Goal: Task Accomplishment & Management: Complete application form

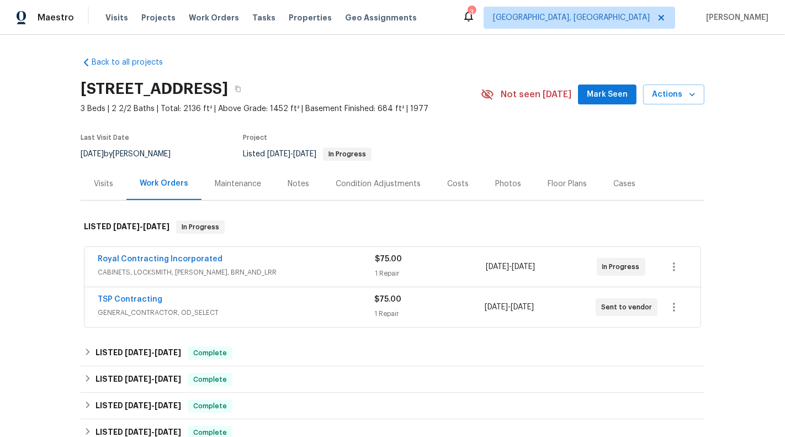
click at [467, 313] on div "1 Repair" at bounding box center [429, 313] width 110 height 11
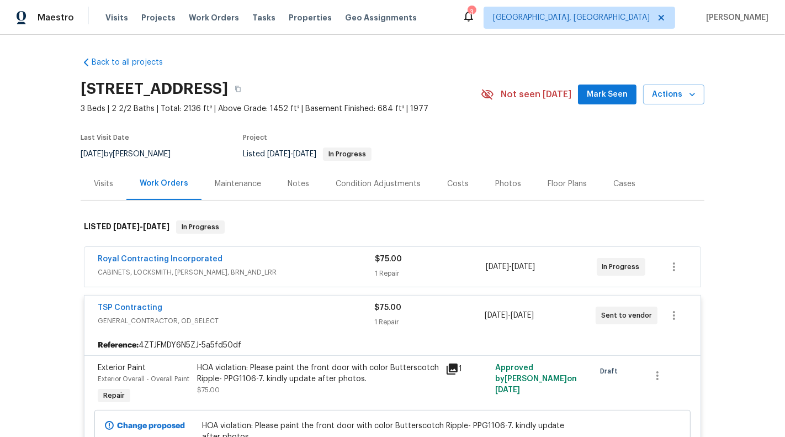
click at [467, 313] on div "$75.00 1 Repair" at bounding box center [429, 315] width 110 height 26
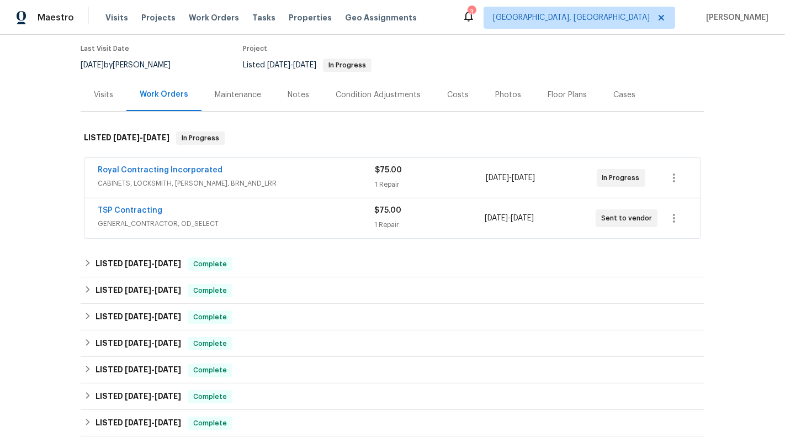
scroll to position [92, 0]
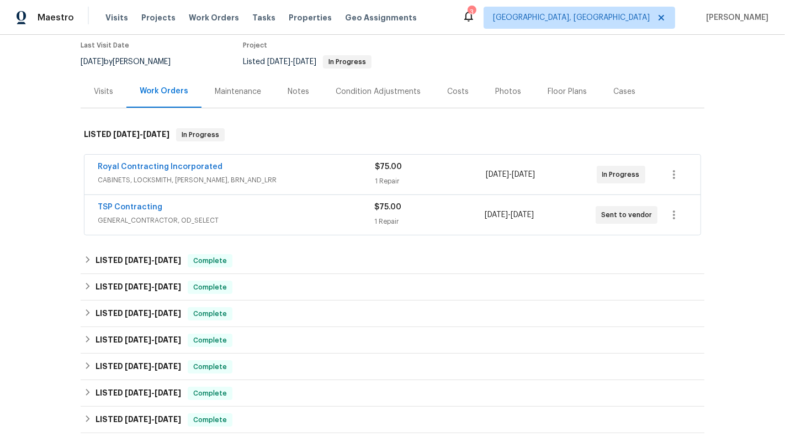
click at [599, 182] on div "In Progress" at bounding box center [624, 174] width 55 height 26
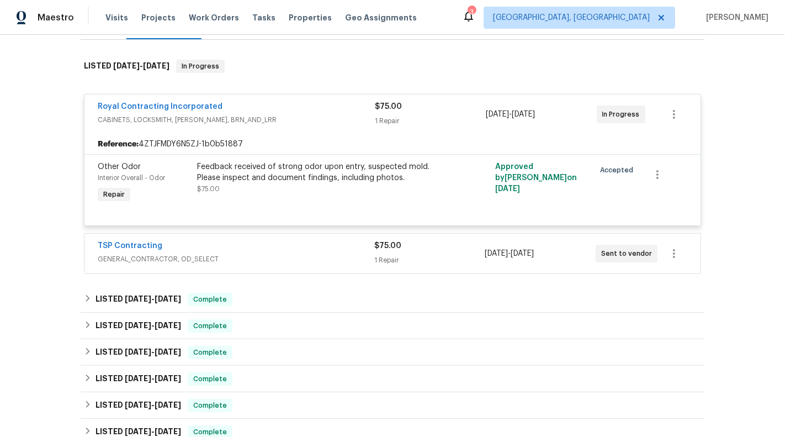
click at [505, 256] on span "[DATE]" at bounding box center [496, 253] width 23 height 8
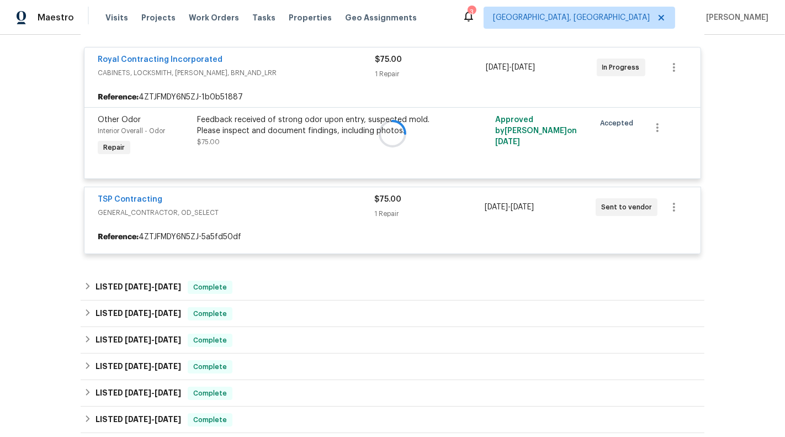
scroll to position [208, 0]
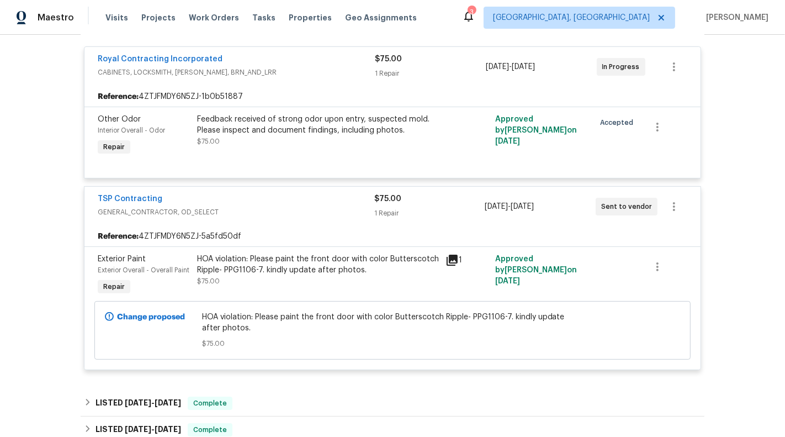
click at [480, 250] on div "1" at bounding box center [467, 275] width 50 height 51
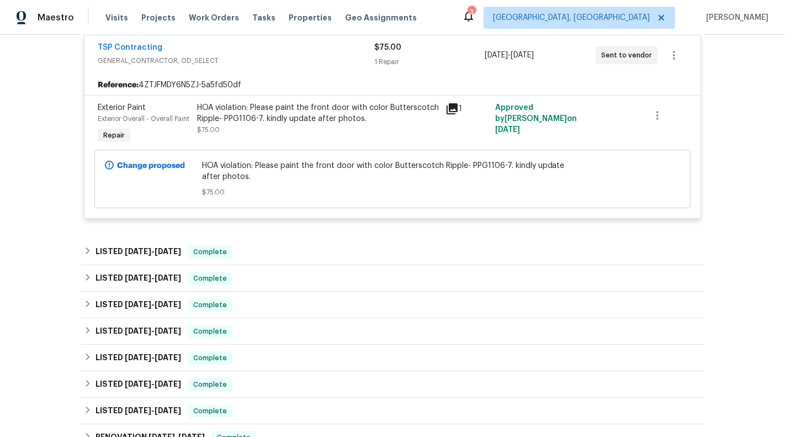
scroll to position [672, 0]
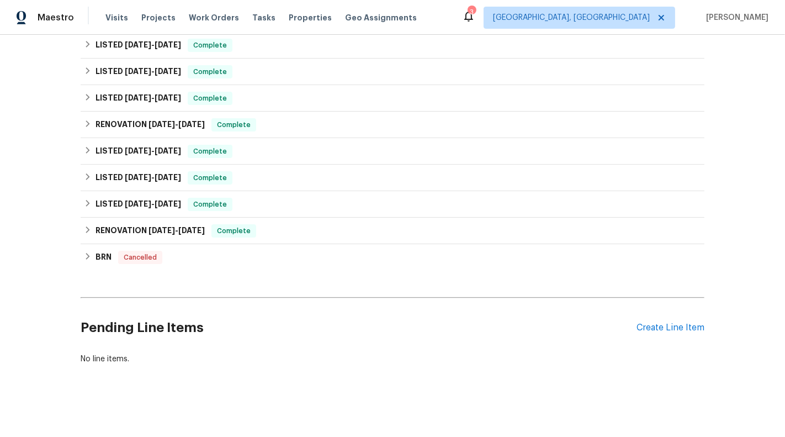
click at [663, 331] on div "Pending Line Items Create Line Item" at bounding box center [393, 327] width 624 height 51
click at [656, 323] on div "Create Line Item" at bounding box center [670, 327] width 68 height 10
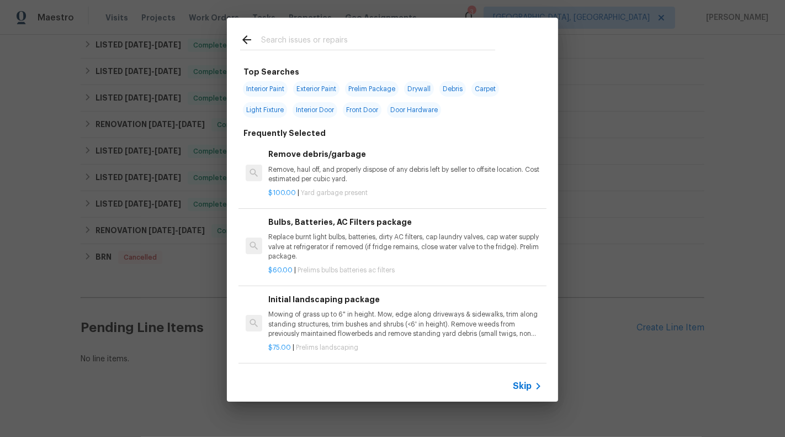
click at [516, 385] on span "Skip" at bounding box center [522, 385] width 19 height 11
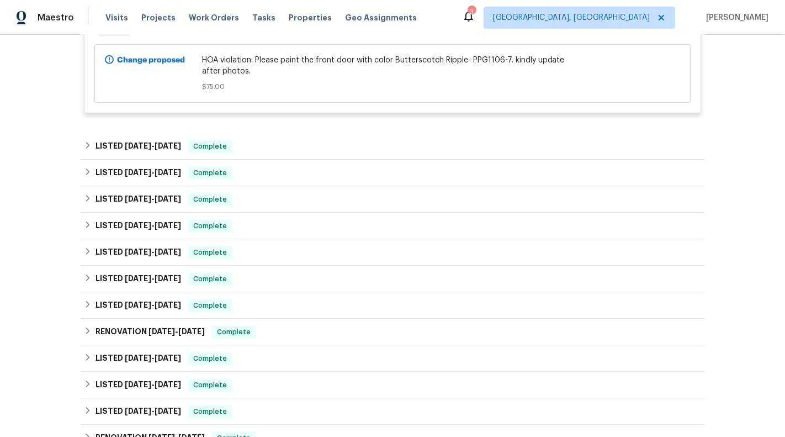
scroll to position [448, 0]
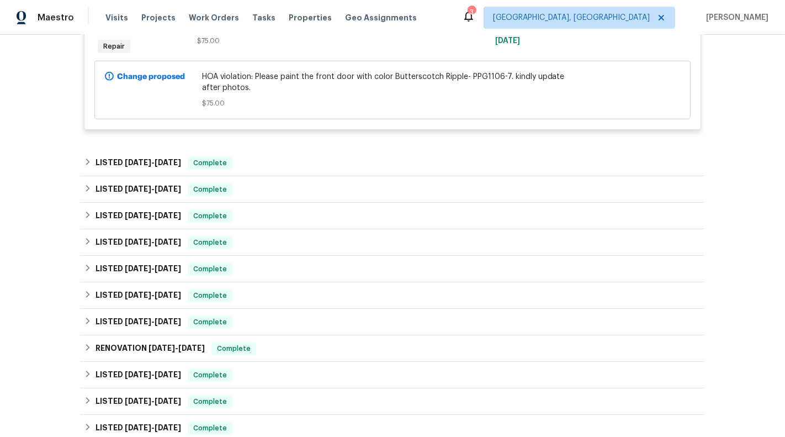
click at [231, 145] on div "Back to all projects [STREET_ADDRESS] 3 Beds | 2 2/2 Baths | Total: 2136 ft² | …" at bounding box center [393, 98] width 624 height 997
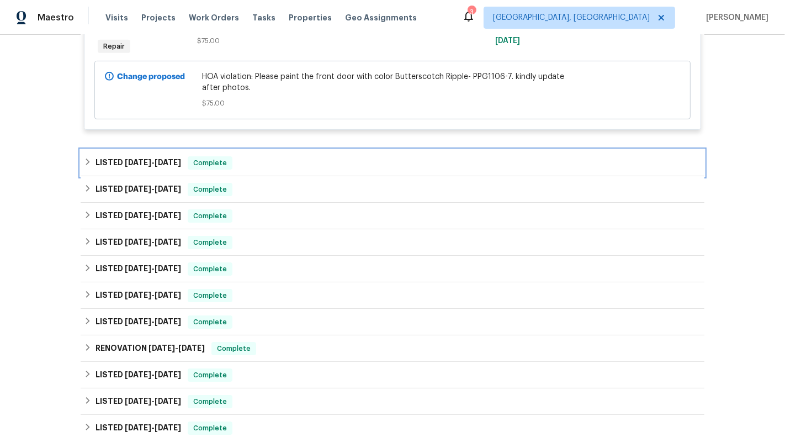
click at [231, 165] on span "Complete" at bounding box center [210, 162] width 42 height 11
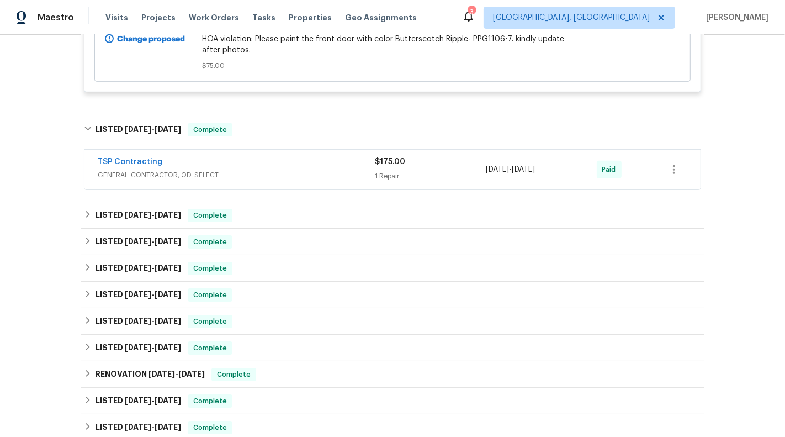
click at [279, 171] on span "GENERAL_CONTRACTOR, OD_SELECT" at bounding box center [236, 174] width 277 height 11
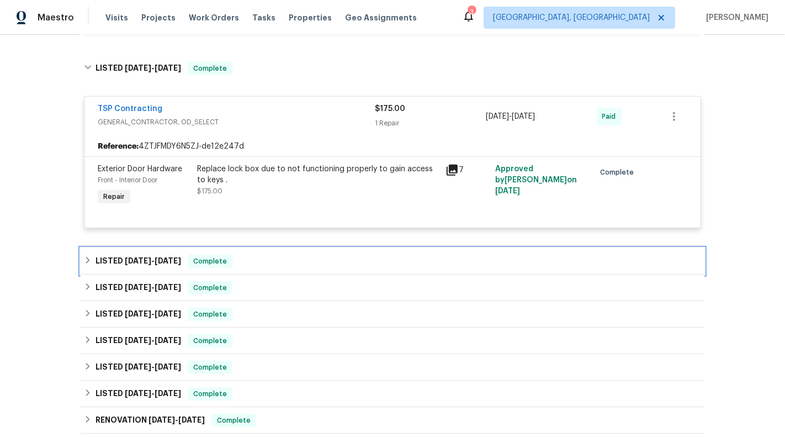
click at [302, 258] on div "LISTED [DATE] - [DATE] Complete" at bounding box center [392, 260] width 617 height 13
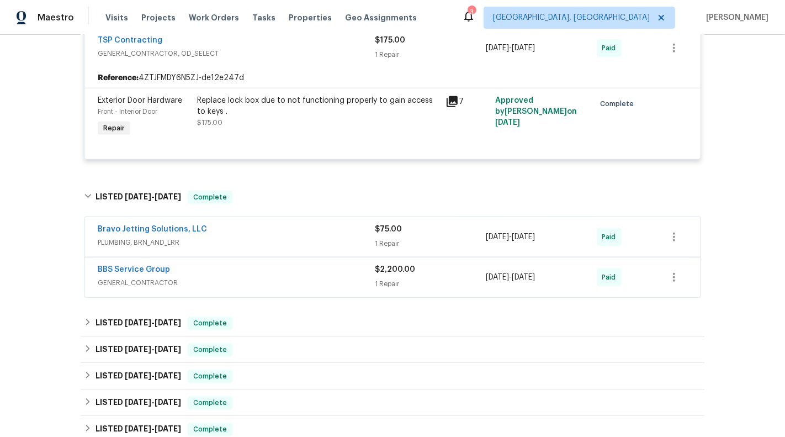
click at [302, 229] on div "Bravo Jetting Solutions, LLC" at bounding box center [236, 229] width 277 height 13
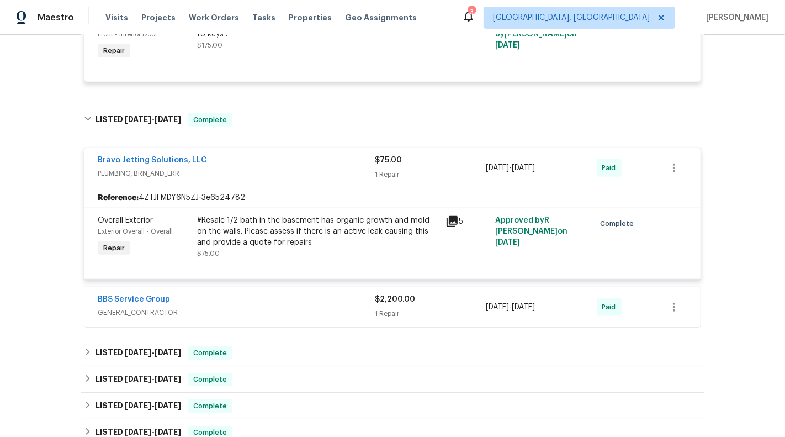
scroll to position [796, 0]
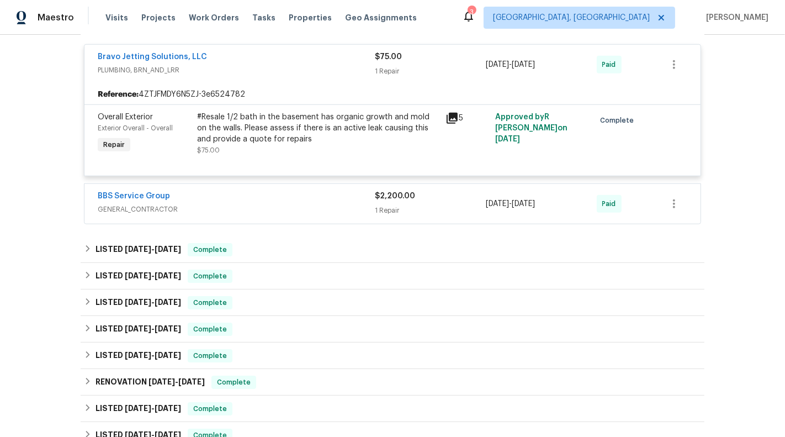
click at [301, 206] on span "GENERAL_CONTRACTOR" at bounding box center [236, 209] width 277 height 11
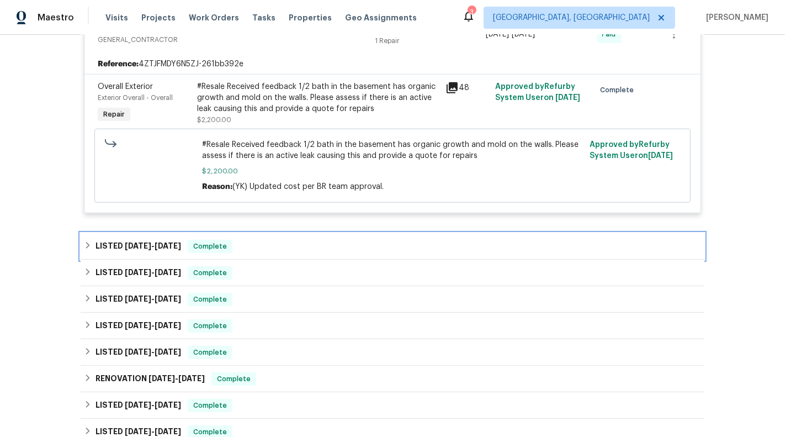
click at [301, 233] on div "LISTED [DATE] - [DATE] Complete" at bounding box center [393, 246] width 624 height 26
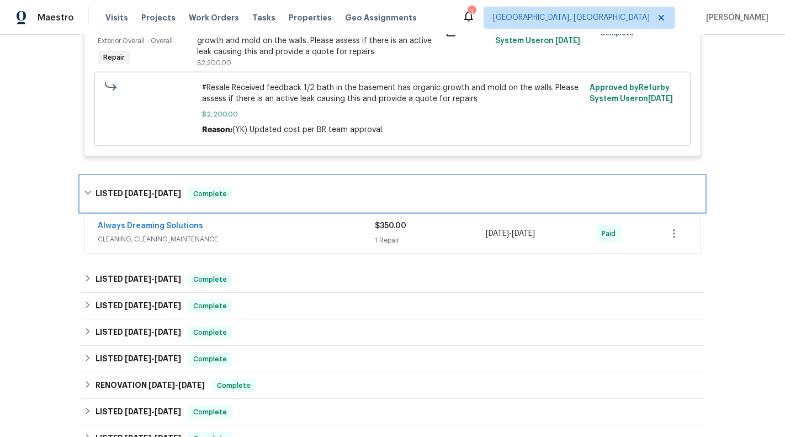
scroll to position [1039, 0]
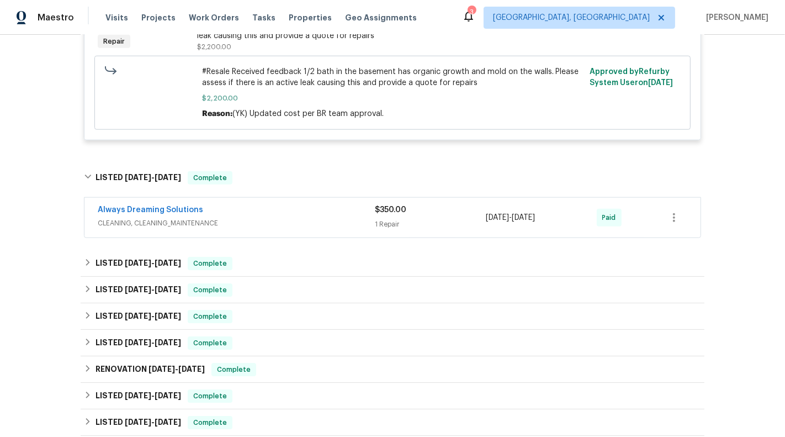
click at [301, 232] on div "Always Dreaming Solutions CLEANING, CLEANING_MAINTENANCE $350.00 1 Repair [DATE…" at bounding box center [392, 218] width 616 height 40
click at [295, 220] on span "CLEANING, CLEANING_MAINTENANCE" at bounding box center [236, 222] width 277 height 11
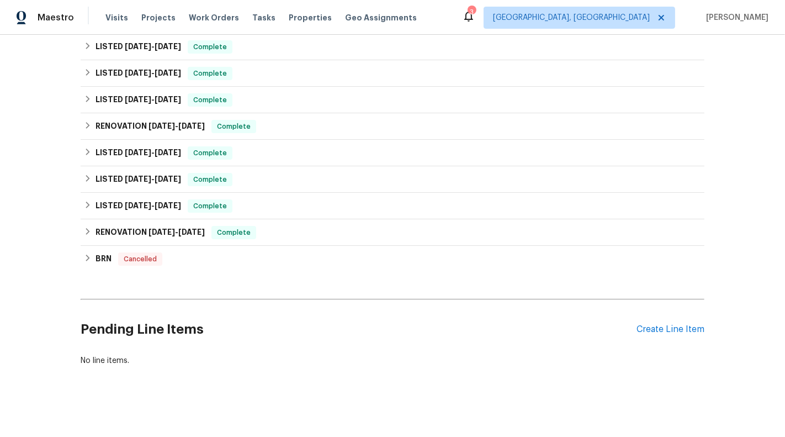
scroll to position [1475, 0]
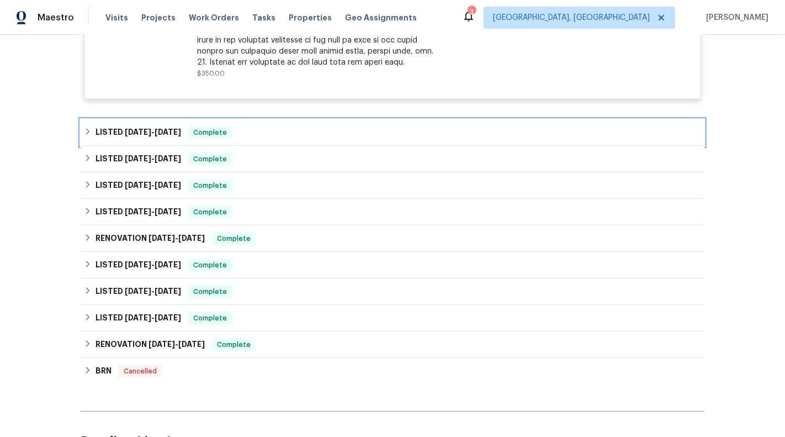
click at [288, 134] on div "LISTED [DATE] - [DATE] Complete" at bounding box center [392, 132] width 617 height 13
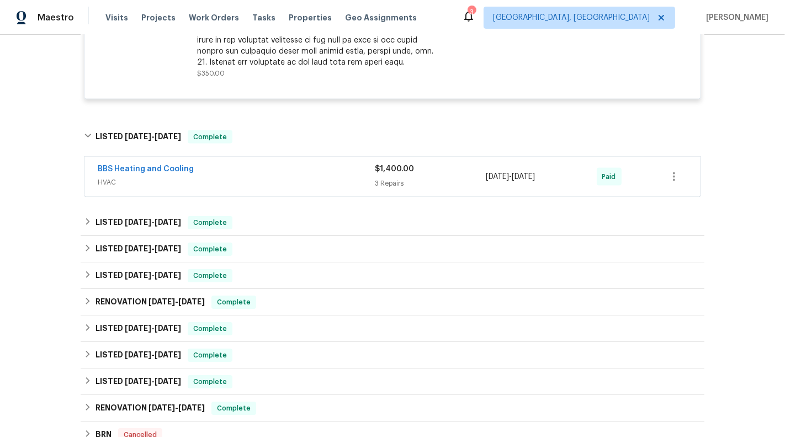
click at [332, 182] on span "HVAC" at bounding box center [236, 182] width 277 height 11
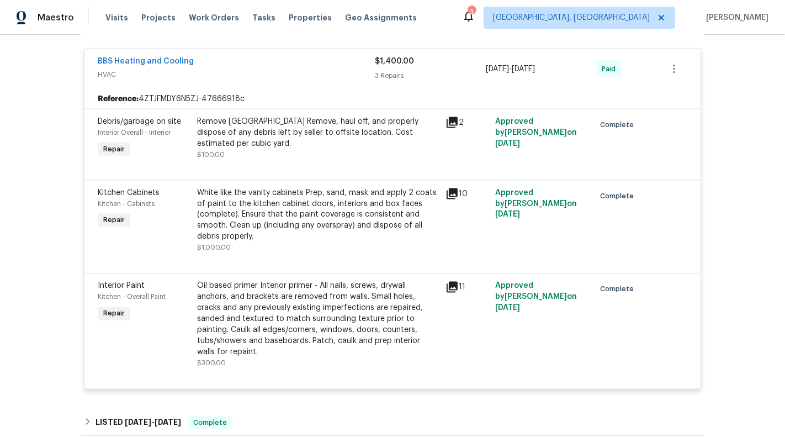
scroll to position [1593, 0]
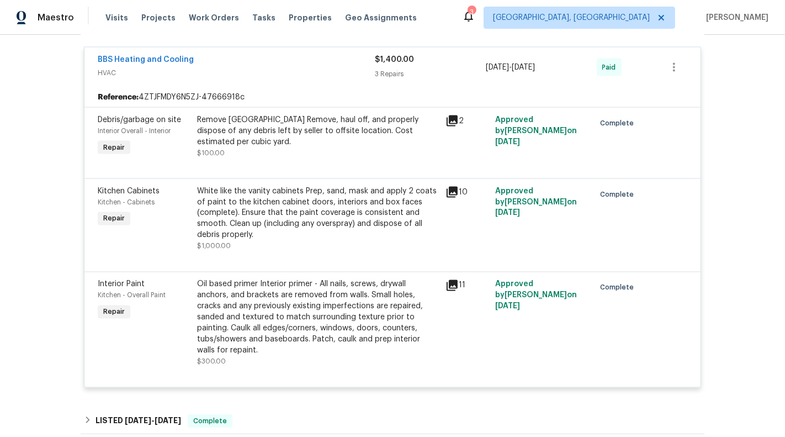
click at [272, 54] on div "BBS Heating and Cooling" at bounding box center [236, 60] width 277 height 13
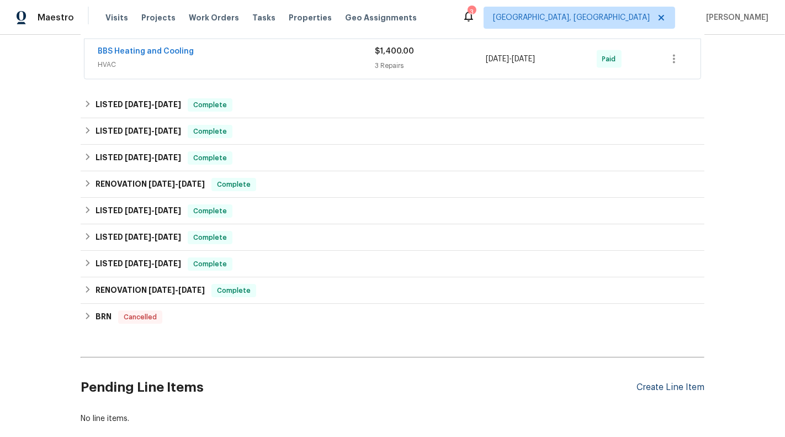
click at [655, 386] on div "Create Line Item" at bounding box center [670, 387] width 68 height 10
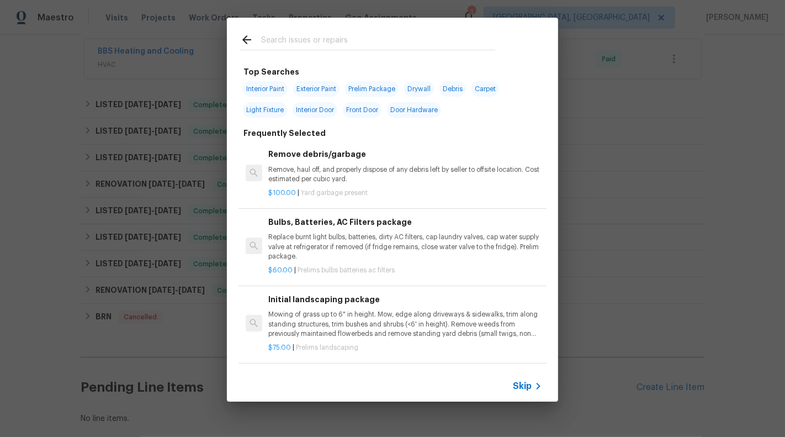
click at [529, 385] on span "Skip" at bounding box center [522, 385] width 19 height 11
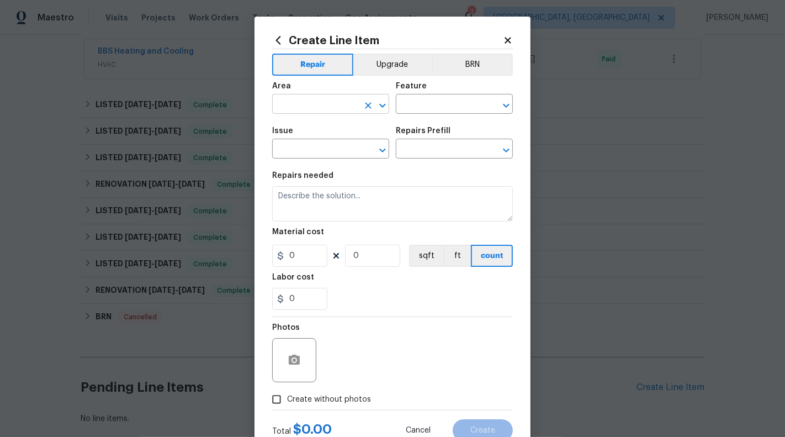
click at [315, 104] on input "text" at bounding box center [315, 105] width 86 height 17
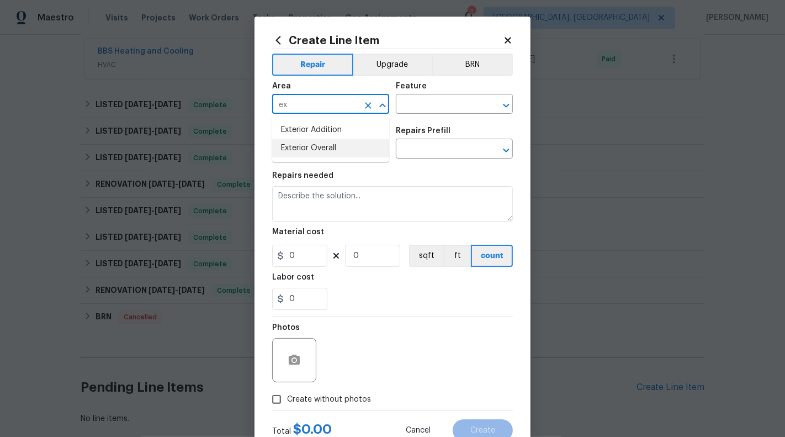
click at [318, 155] on li "Exterior Overall" at bounding box center [330, 148] width 117 height 18
type input "Exterior Overall"
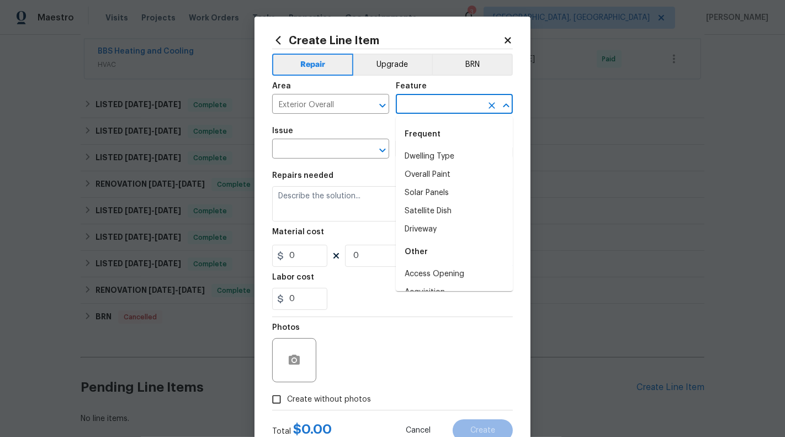
click at [409, 100] on input "text" at bounding box center [439, 105] width 86 height 17
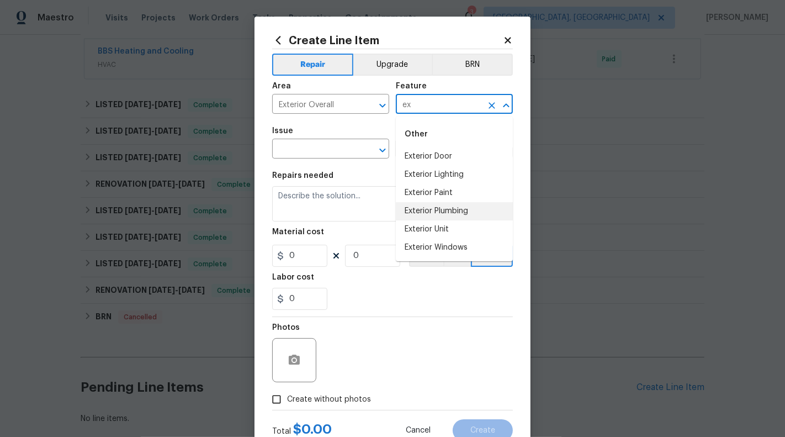
click at [445, 223] on li "Exterior Unit" at bounding box center [454, 229] width 117 height 18
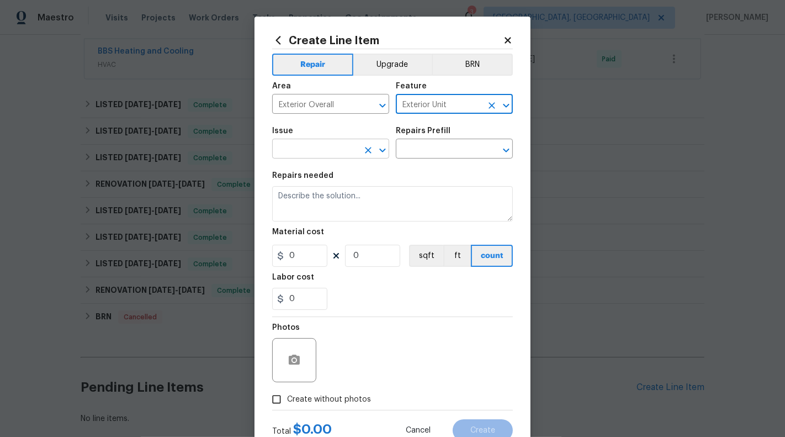
type input "Exterior Unit"
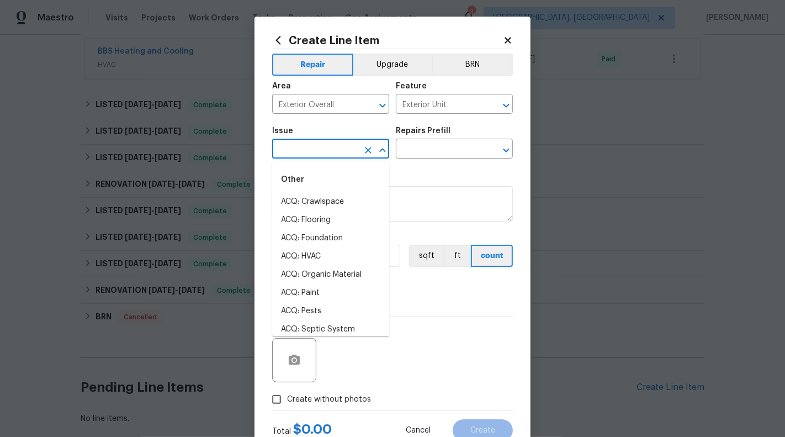
click at [344, 144] on input "text" at bounding box center [315, 149] width 86 height 17
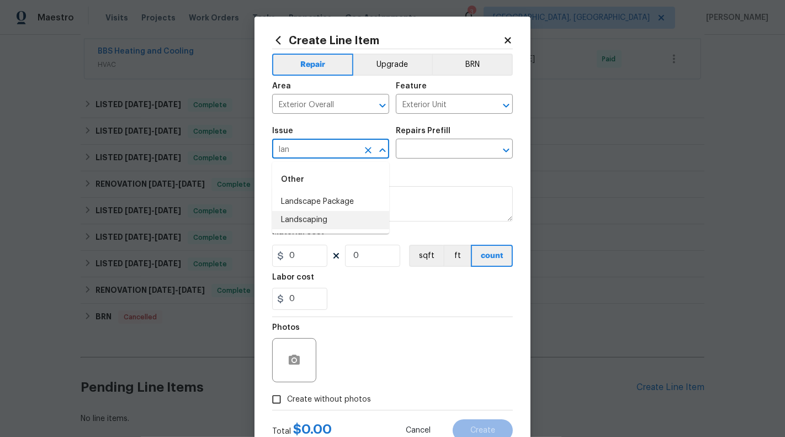
click at [340, 218] on li "Landscaping" at bounding box center [330, 220] width 117 height 18
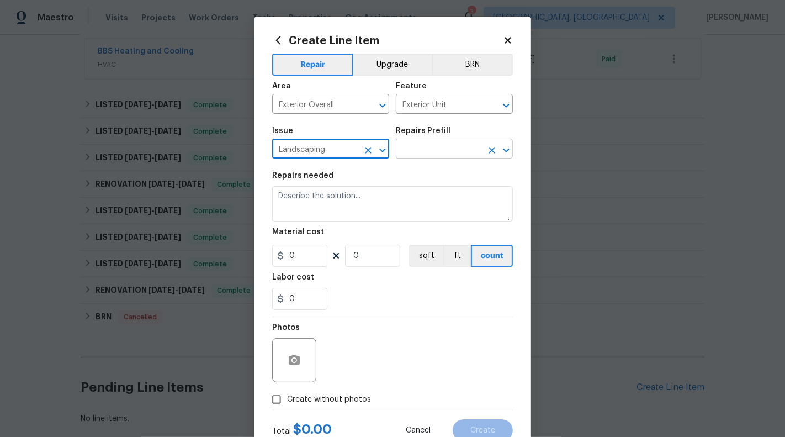
type input "Landscaping"
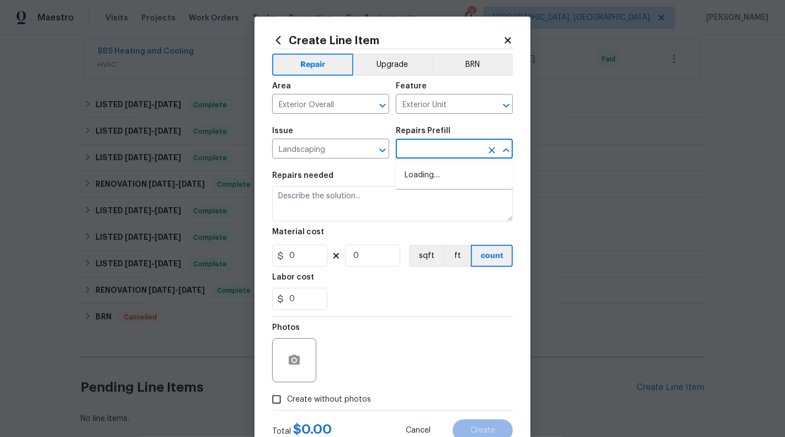
click at [450, 158] on input "text" at bounding box center [439, 149] width 86 height 17
click at [452, 149] on input "text" at bounding box center [439, 149] width 86 height 17
click at [486, 101] on icon "Clear" at bounding box center [491, 105] width 11 height 11
type input "lan"
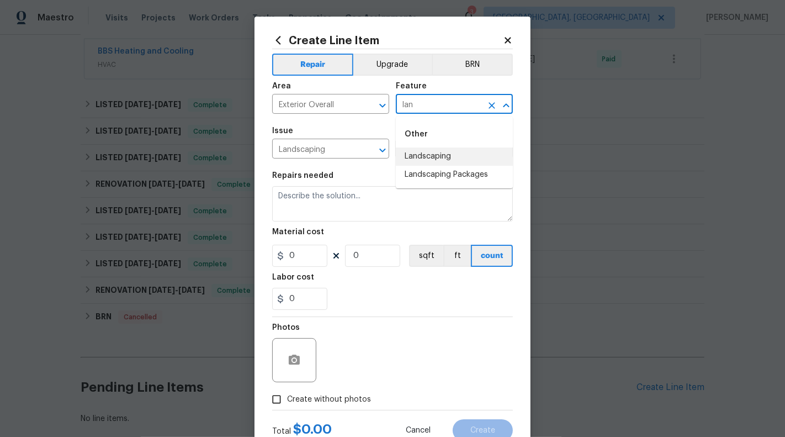
click at [477, 168] on li "Landscaping Packages" at bounding box center [454, 175] width 117 height 18
type input "Landscaping Packages"
click at [452, 155] on input "text" at bounding box center [439, 149] width 86 height 17
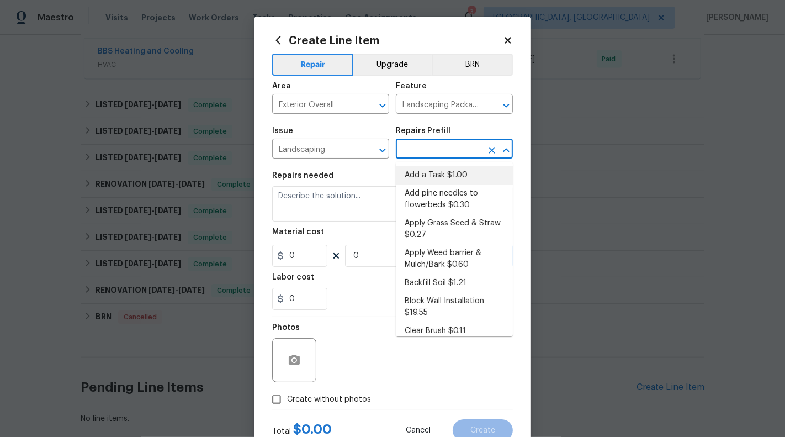
click at [441, 168] on li "Add a Task $1.00" at bounding box center [454, 175] width 117 height 18
type input "Add a Task $1.00"
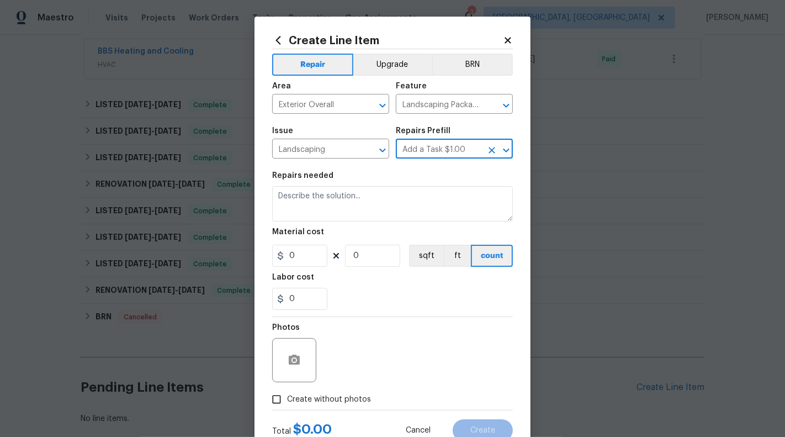
type textarea "HPM to detail"
type input "1"
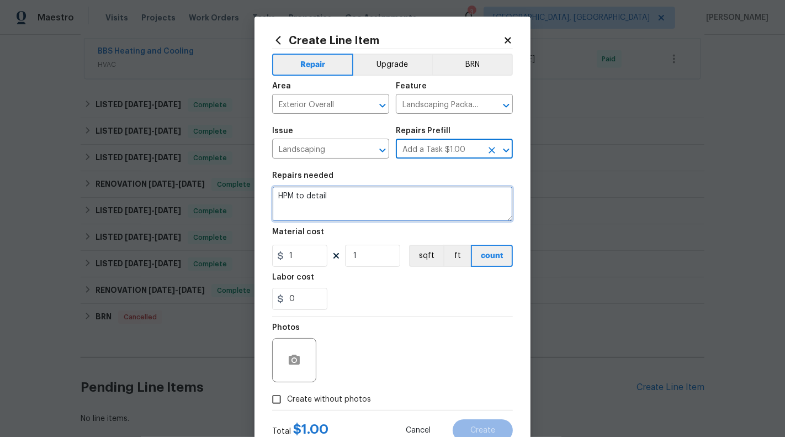
click at [356, 204] on textarea "HPM to detail" at bounding box center [392, 203] width 241 height 35
type textarea "HOA Violations :"
click at [343, 198] on textarea "HOA Violations :" at bounding box center [392, 203] width 241 height 35
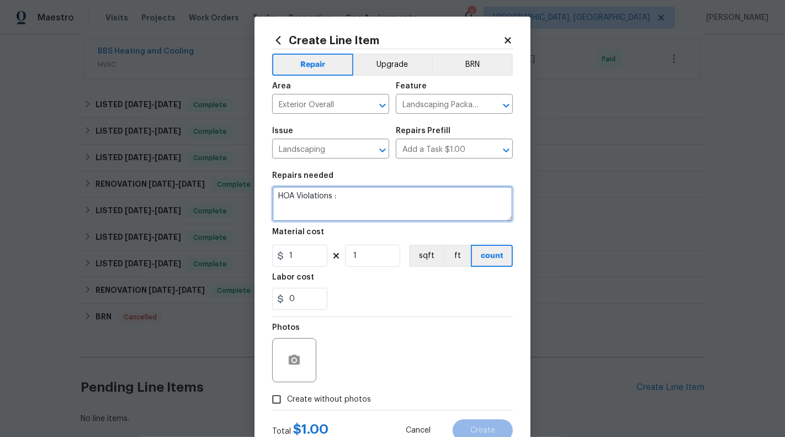
click at [343, 198] on textarea "HOA Violations :" at bounding box center [392, 203] width 241 height 35
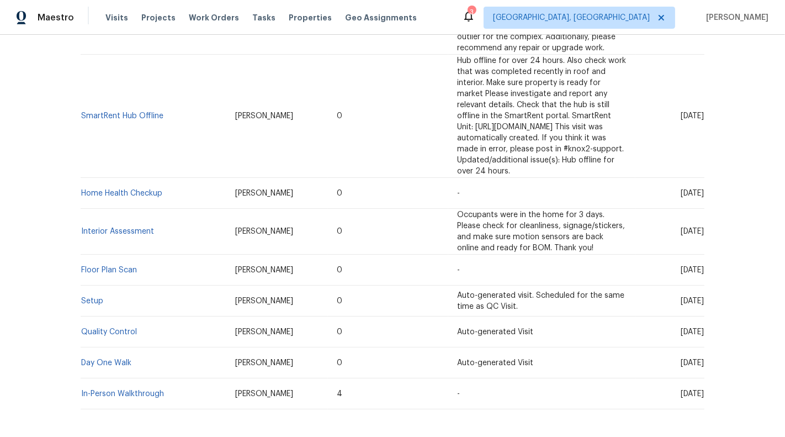
scroll to position [410, 0]
